Goal: Transaction & Acquisition: Purchase product/service

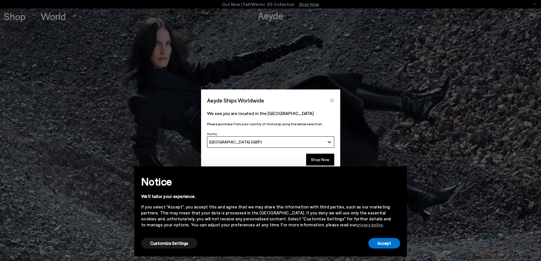
click at [330, 100] on icon "Close" at bounding box center [332, 100] width 5 height 5
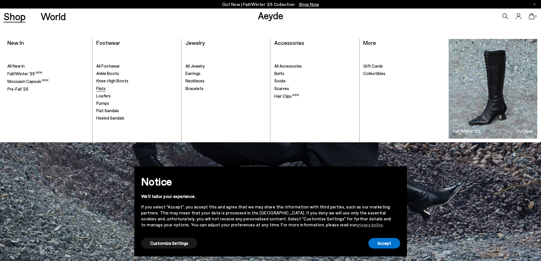
click at [100, 87] on span "Flats" at bounding box center [100, 88] width 9 height 5
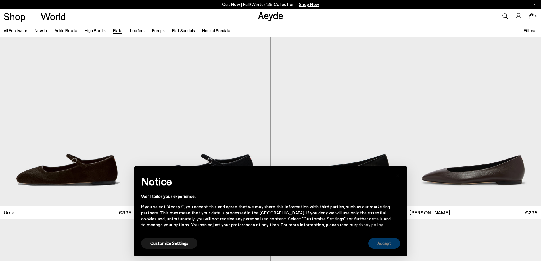
click at [385, 244] on button "Accept" at bounding box center [384, 243] width 32 height 11
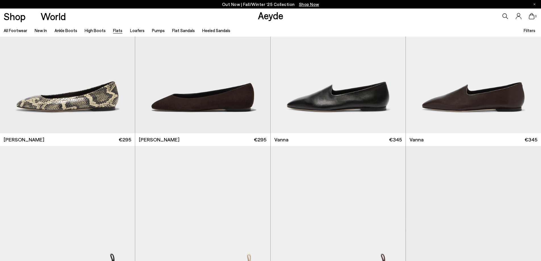
scroll to position [397, 0]
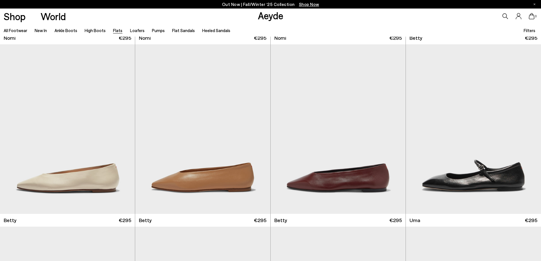
scroll to position [710, 0]
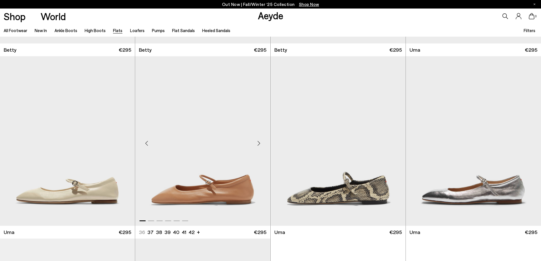
click at [218, 142] on img "1 / 6" at bounding box center [202, 140] width 135 height 169
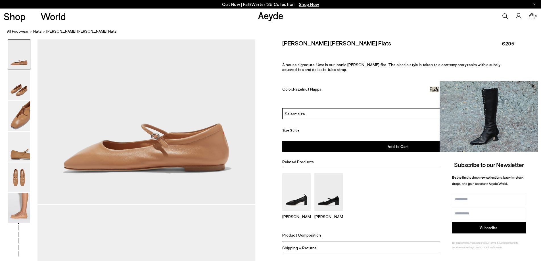
drag, startPoint x: 153, startPoint y: 141, endPoint x: 264, endPoint y: 141, distance: 110.7
click at [264, 141] on div "Size Guide Shoes Belt Our shoes come in European sizing. The easiest way to mea…" at bounding box center [398, 150] width 286 height 223
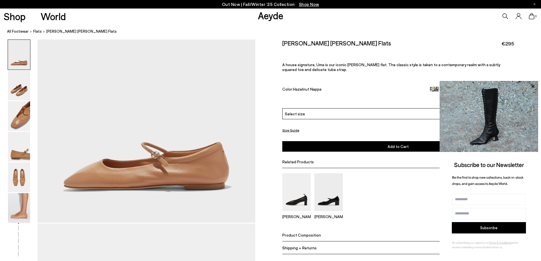
scroll to position [28, 0]
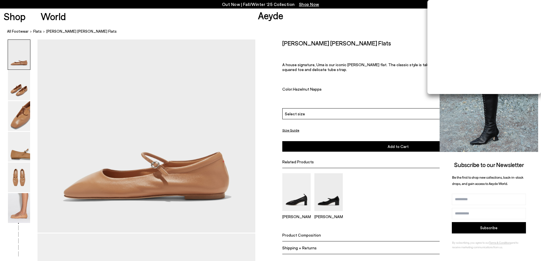
click at [366, 64] on p "A house signature, Uma is our iconic Mary-Jane flat. The classic style is taken…" at bounding box center [398, 67] width 232 height 10
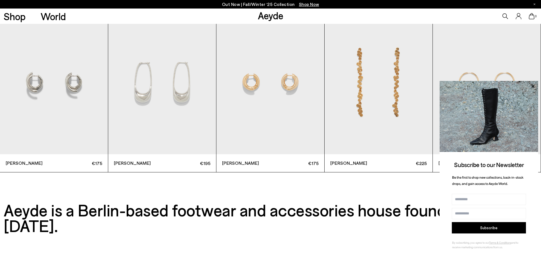
scroll to position [2074, 0]
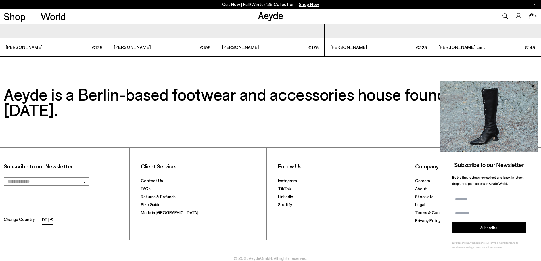
click at [47, 216] on li "DE | €" at bounding box center [47, 220] width 11 height 8
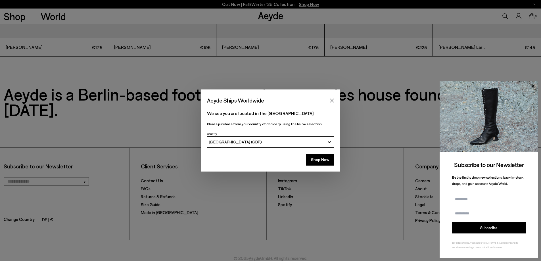
click at [255, 143] on div "[GEOGRAPHIC_DATA] (GBP)" at bounding box center [267, 141] width 116 height 5
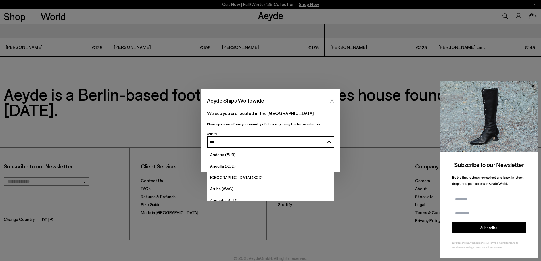
type input "****"
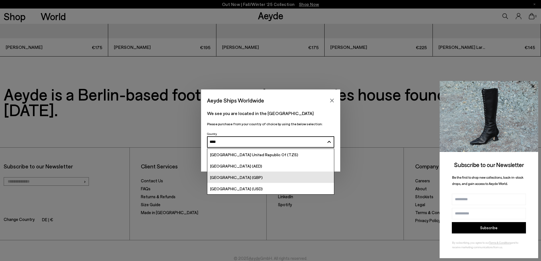
click at [258, 176] on link "[GEOGRAPHIC_DATA] (GBP)" at bounding box center [270, 176] width 127 height 11
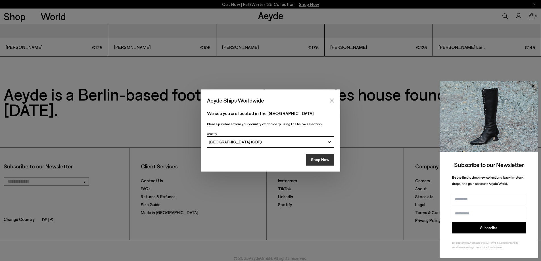
click at [322, 159] on button "Shop Now" at bounding box center [320, 160] width 28 height 12
